Goal: Information Seeking & Learning: Learn about a topic

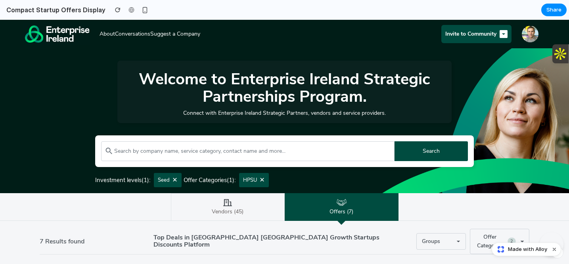
scroll to position [61, 0]
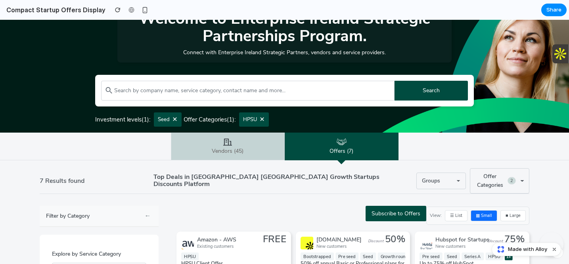
click at [235, 146] on link "Vendors (45)" at bounding box center [228, 147] width 114 height 28
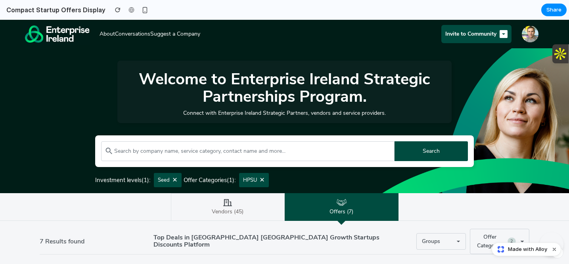
scroll to position [67, 0]
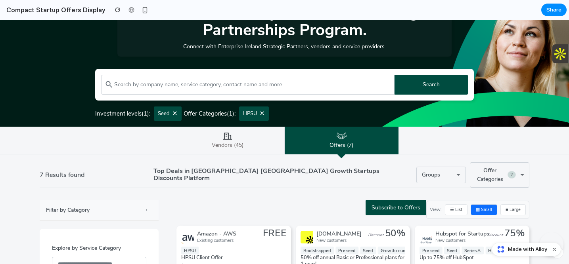
click at [261, 115] on icon at bounding box center [262, 114] width 4 height 4
click at [264, 115] on button at bounding box center [263, 114] width 7 height 7
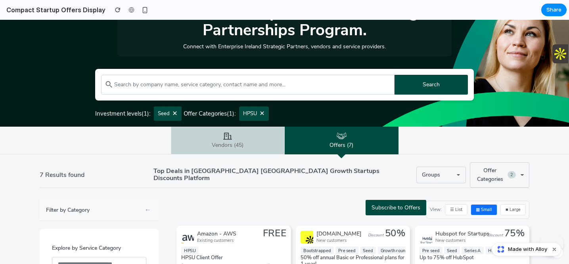
click at [231, 139] on icon at bounding box center [228, 136] width 12 height 7
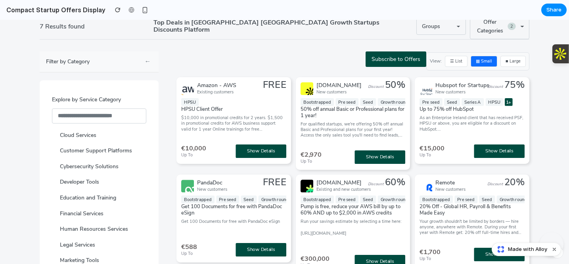
scroll to position [259, 0]
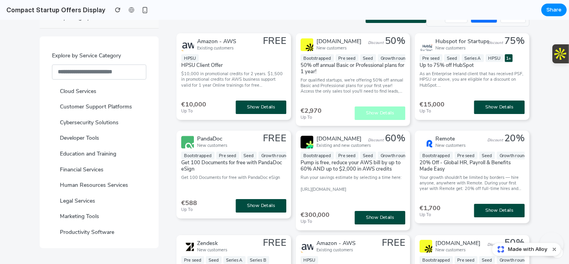
click at [369, 114] on button "Show Details" at bounding box center [380, 113] width 51 height 13
click at [329, 75] on div "Bootstrapped Pre seed Seed Growth round Series A 50% off annual Basic or Profes…" at bounding box center [352, 74] width 105 height 40
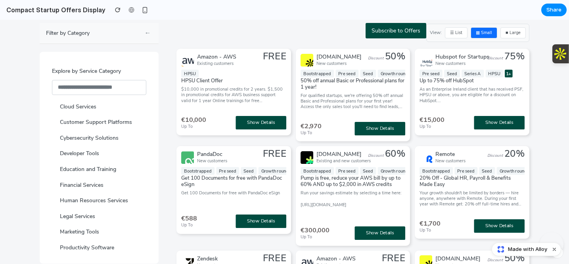
scroll to position [242, 0]
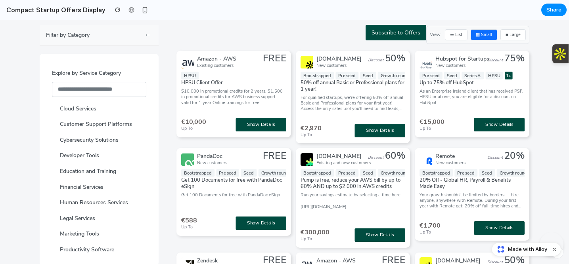
click at [145, 36] on button "←" at bounding box center [148, 35] width 10 height 11
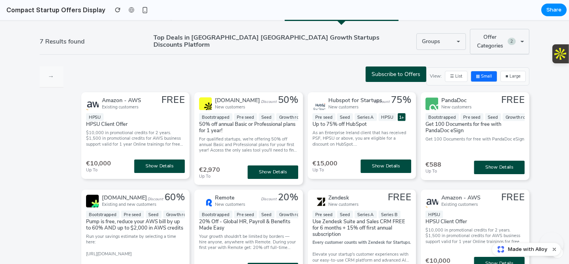
scroll to position [142, 0]
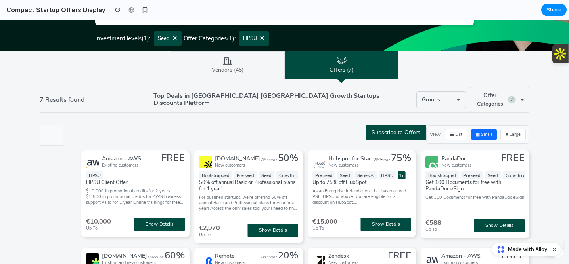
click at [51, 136] on button "→" at bounding box center [51, 135] width 10 height 11
